Goal: Find specific page/section: Find specific page/section

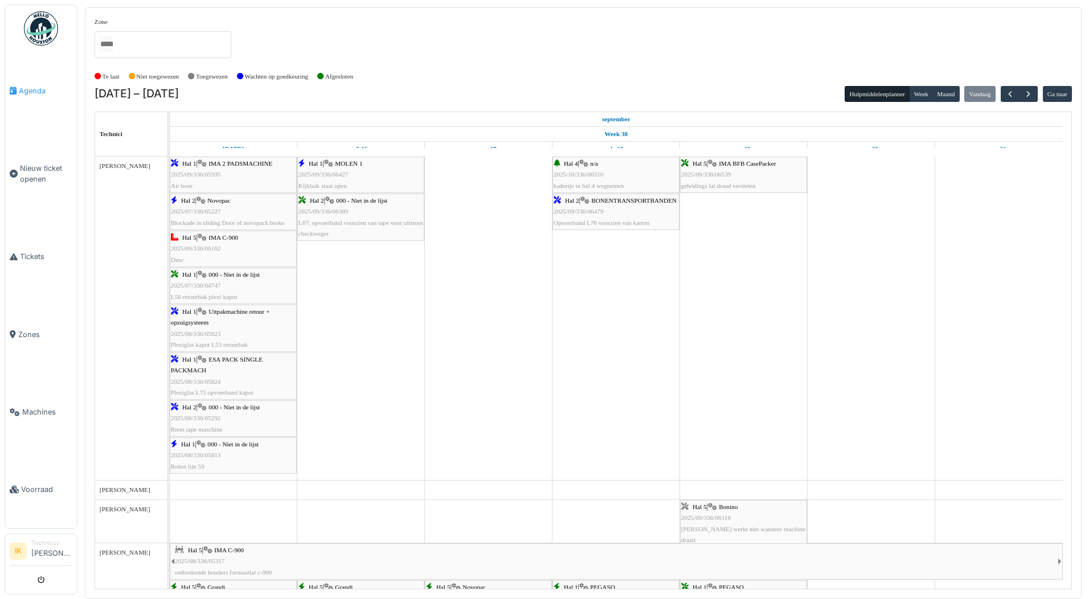
click at [35, 88] on span "Agenda" at bounding box center [46, 90] width 54 height 11
click at [743, 165] on span "IMA BFB CasePacker" at bounding box center [747, 163] width 57 height 7
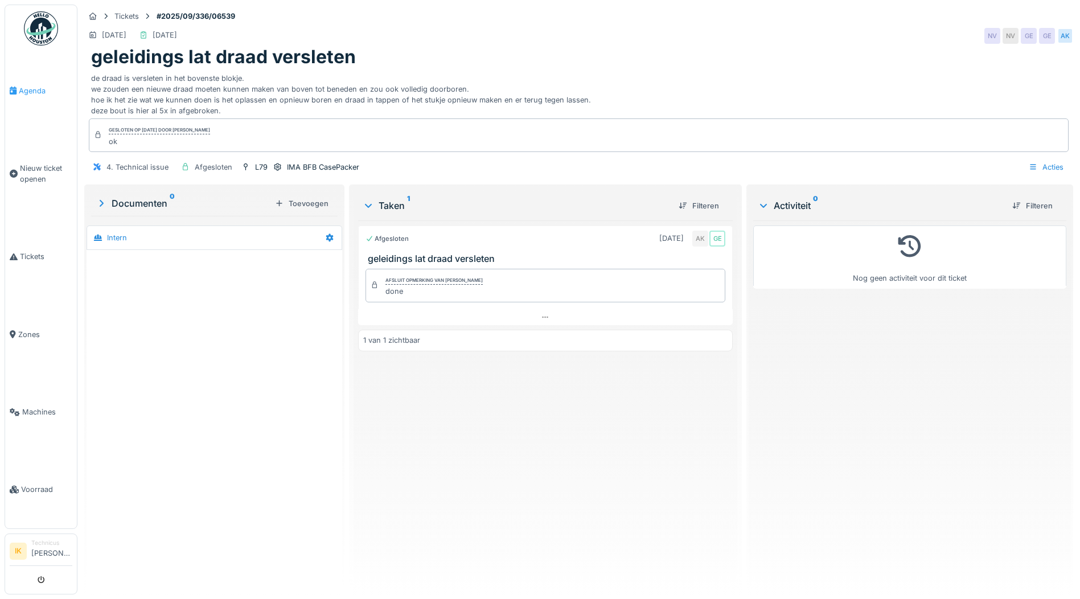
click at [32, 88] on span "Agenda" at bounding box center [46, 90] width 54 height 11
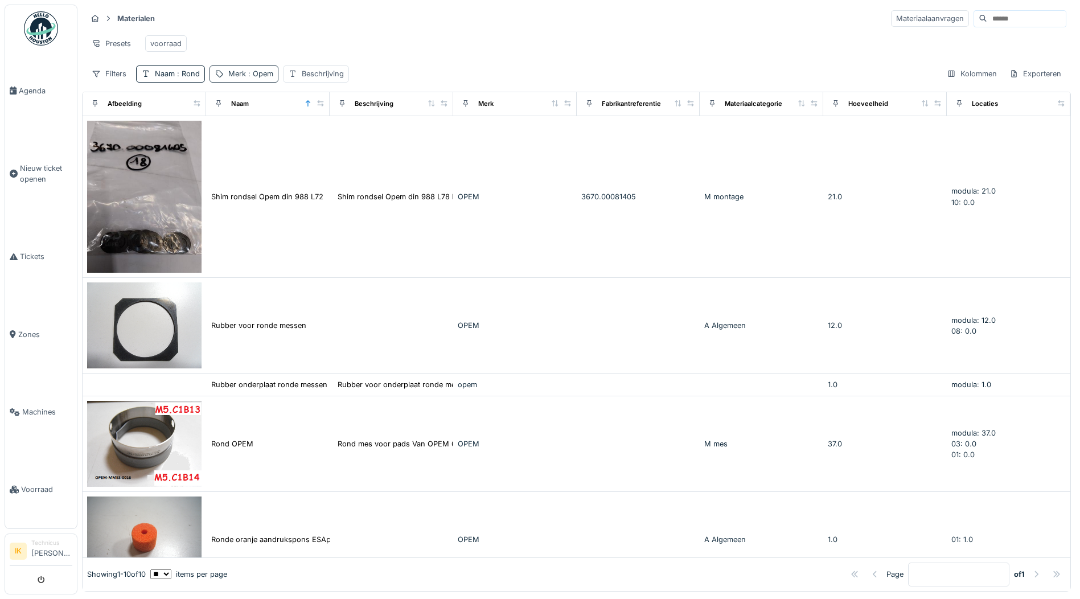
click at [253, 78] on span ": Opem" at bounding box center [259, 73] width 27 height 9
click at [317, 136] on icon at bounding box center [314, 137] width 6 height 6
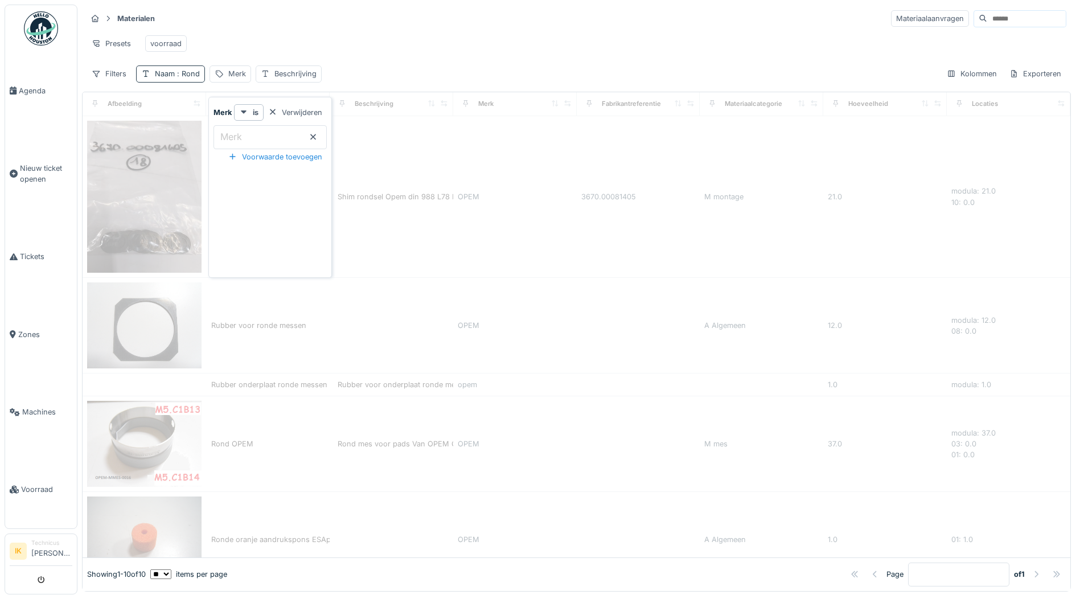
click at [191, 78] on span ": Rond" at bounding box center [187, 73] width 25 height 9
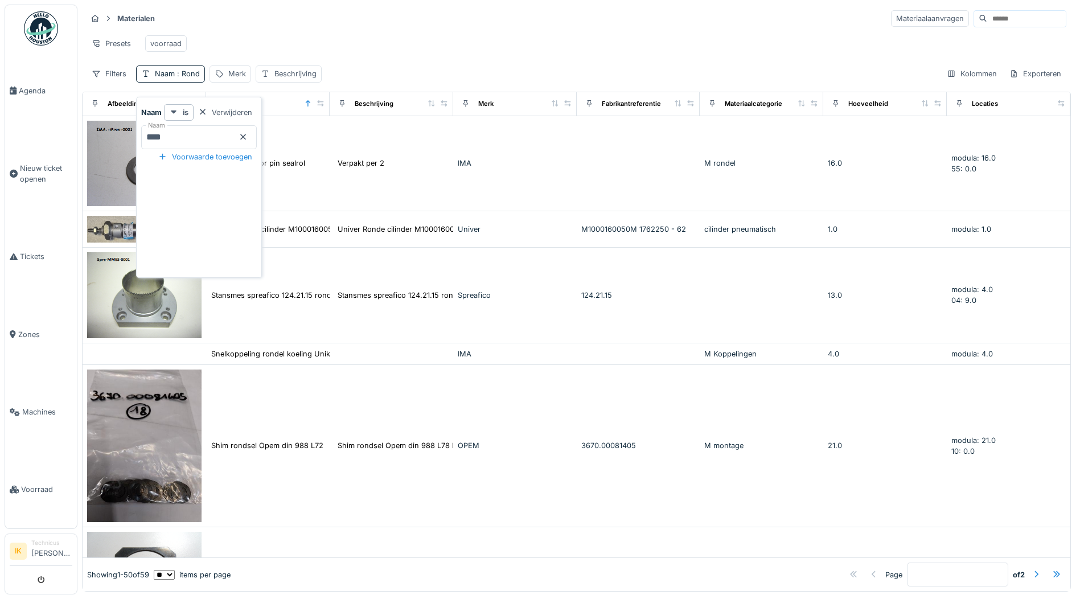
click at [248, 135] on icon at bounding box center [243, 136] width 9 height 7
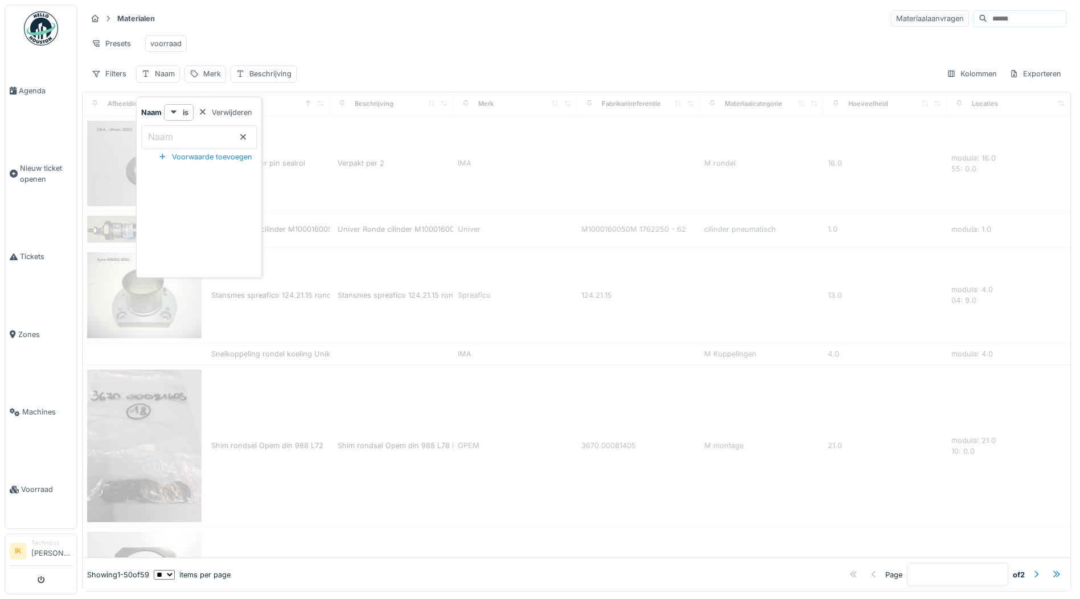
click at [324, 24] on div "Materialen Materiaalaanvragen" at bounding box center [577, 18] width 980 height 19
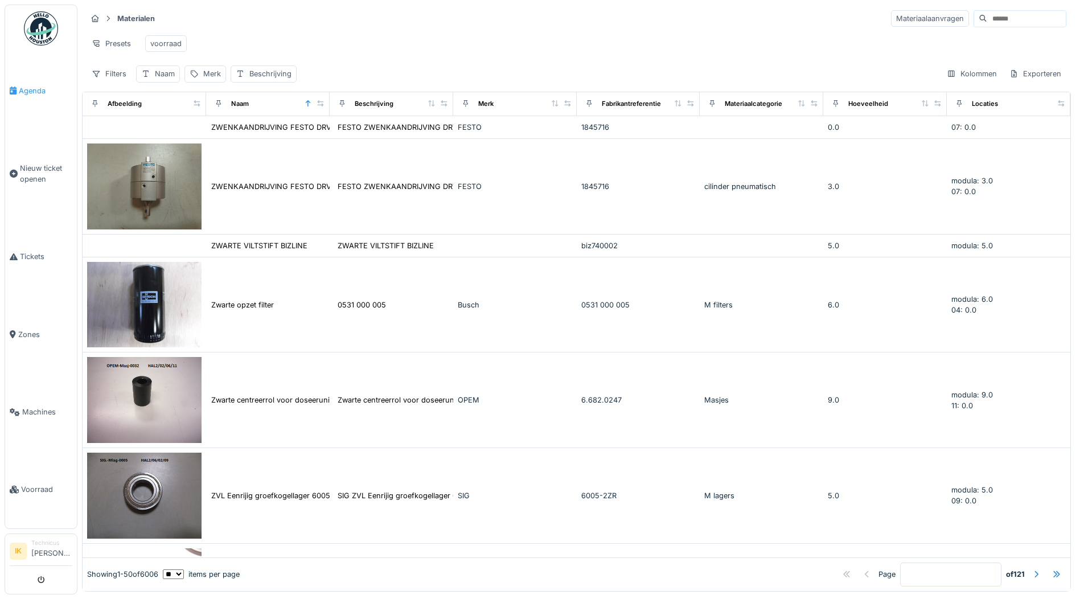
click at [39, 89] on span "Agenda" at bounding box center [46, 90] width 54 height 11
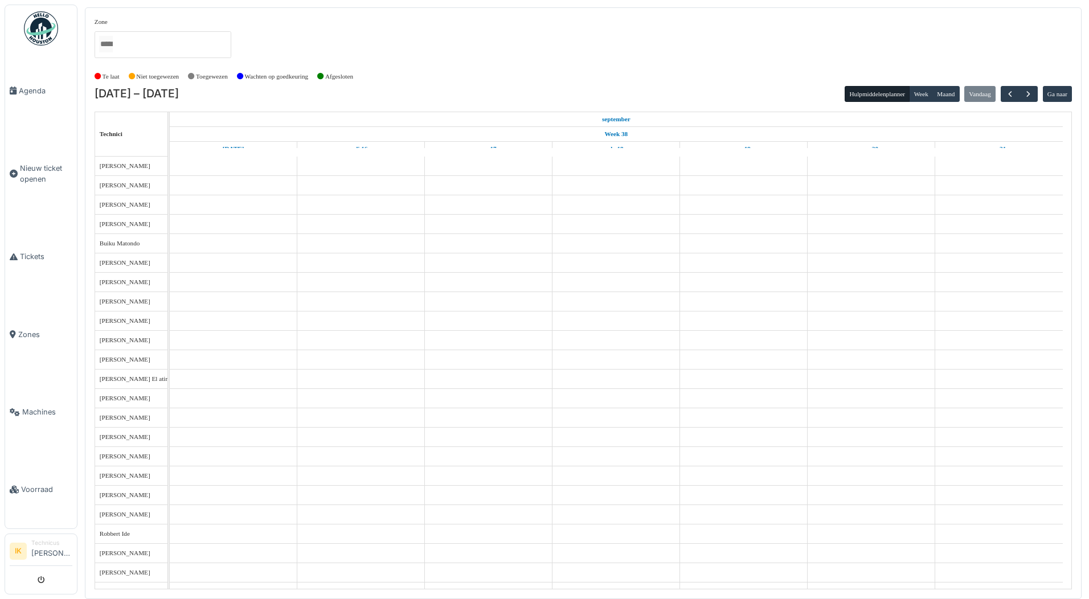
click at [30, 484] on span "Voorraad" at bounding box center [46, 489] width 51 height 11
